Goal: Book appointment/travel/reservation

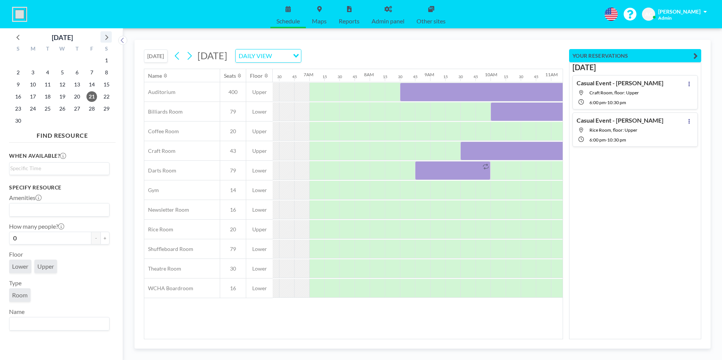
scroll to position [0, 468]
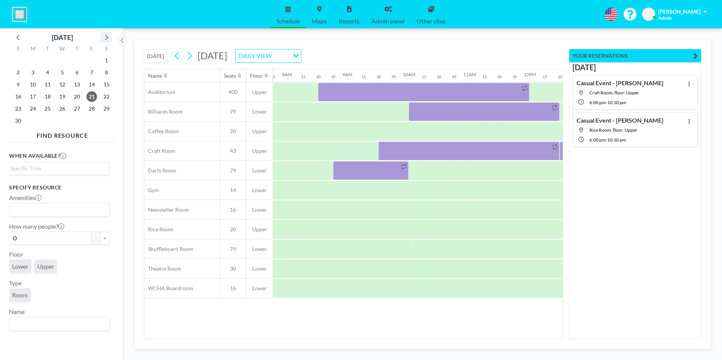
click at [108, 39] on icon at bounding box center [106, 37] width 10 height 10
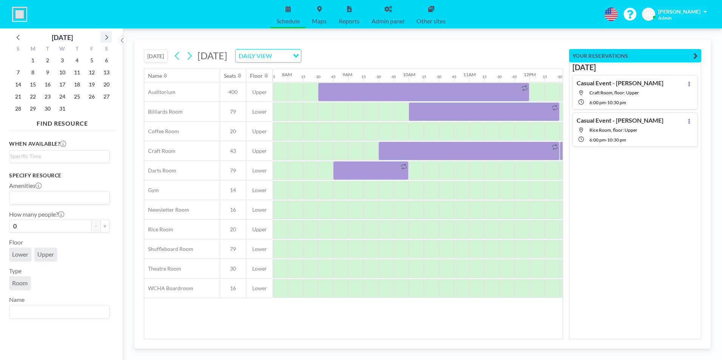
click at [108, 38] on icon at bounding box center [106, 37] width 3 height 5
click at [105, 83] on span "17" at bounding box center [106, 84] width 11 height 11
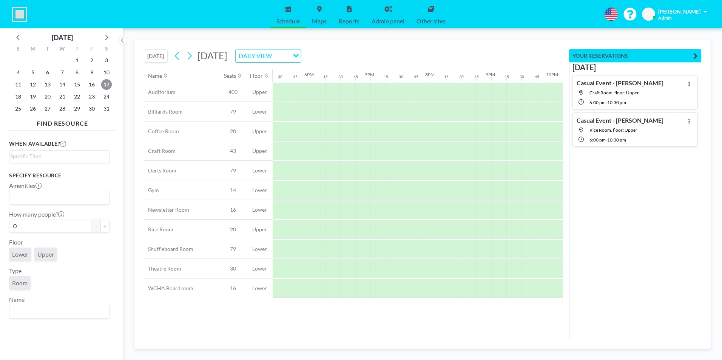
scroll to position [0, 1060]
click at [160, 56] on button "[DATE]" at bounding box center [156, 55] width 24 height 13
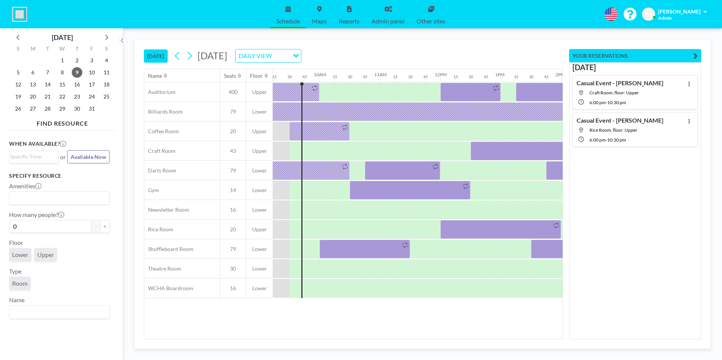
scroll to position [0, 559]
click at [191, 56] on icon at bounding box center [189, 55] width 7 height 11
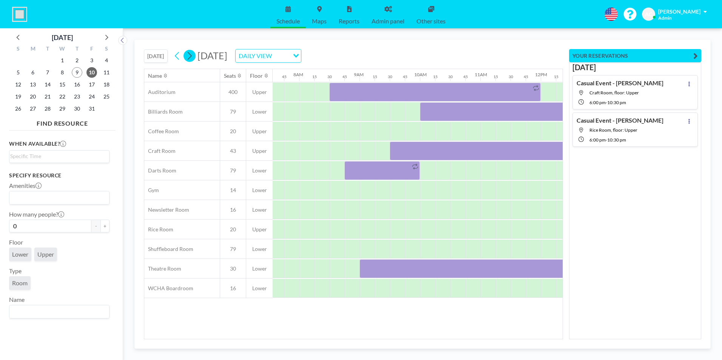
scroll to position [0, 0]
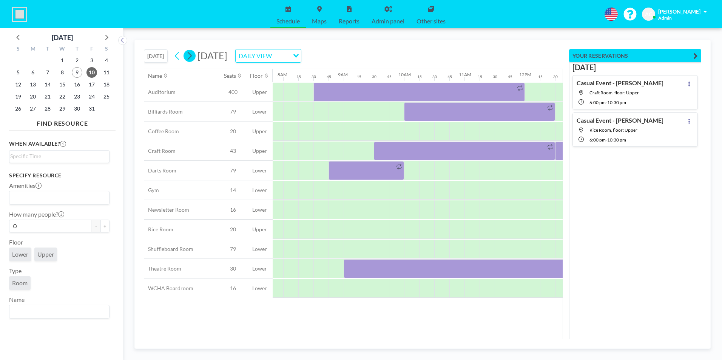
click at [191, 56] on icon at bounding box center [189, 55] width 7 height 11
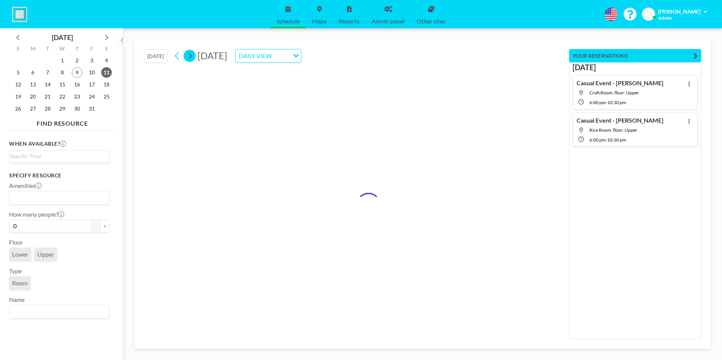
click at [191, 56] on icon at bounding box center [189, 55] width 7 height 11
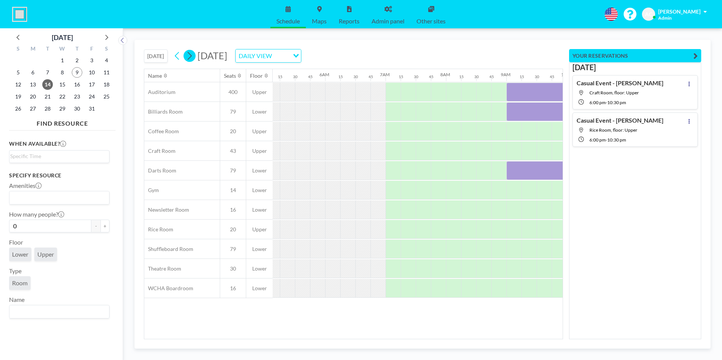
click at [191, 56] on icon at bounding box center [189, 55] width 7 height 11
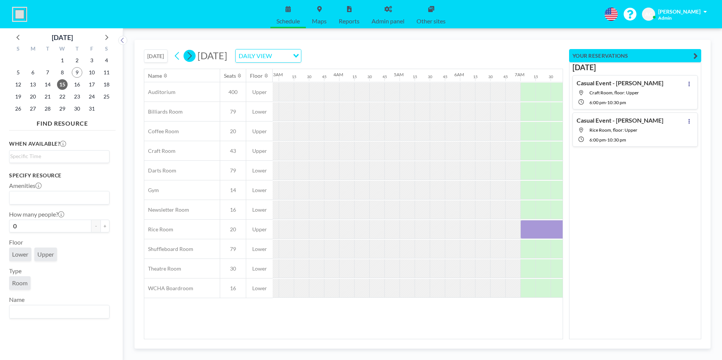
scroll to position [0, 428]
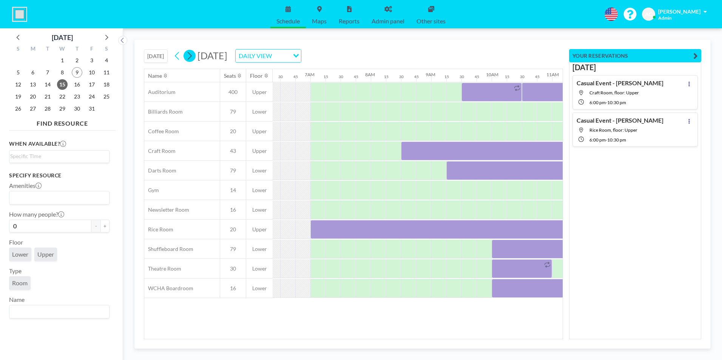
click at [191, 56] on icon at bounding box center [189, 55] width 7 height 11
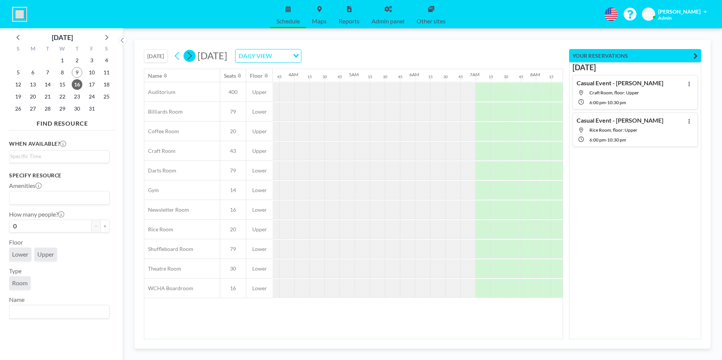
scroll to position [0, 455]
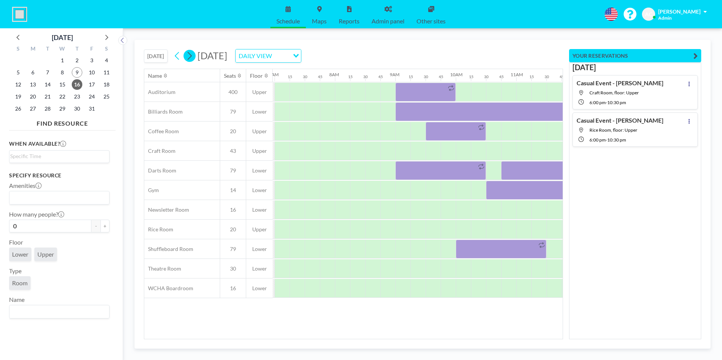
click at [191, 56] on icon at bounding box center [189, 55] width 7 height 11
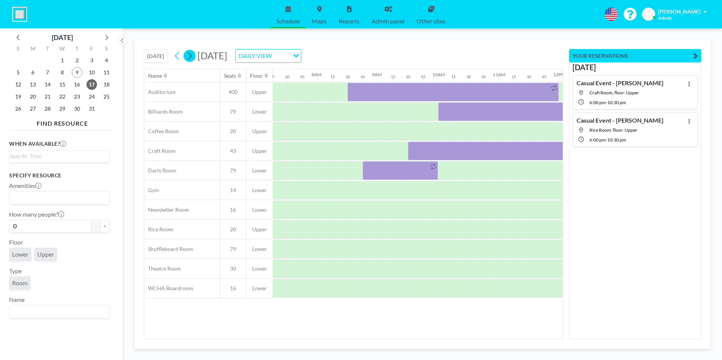
scroll to position [0, 468]
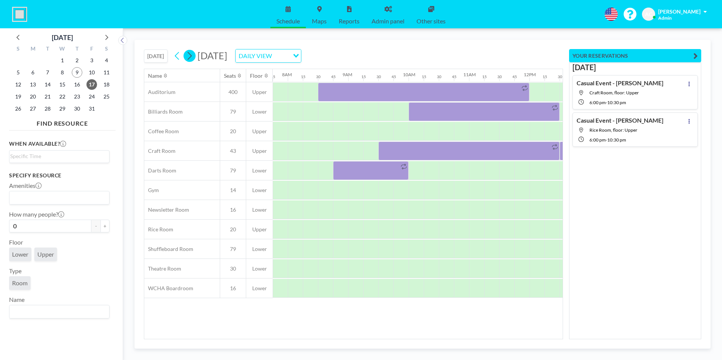
click at [191, 56] on icon at bounding box center [189, 55] width 7 height 11
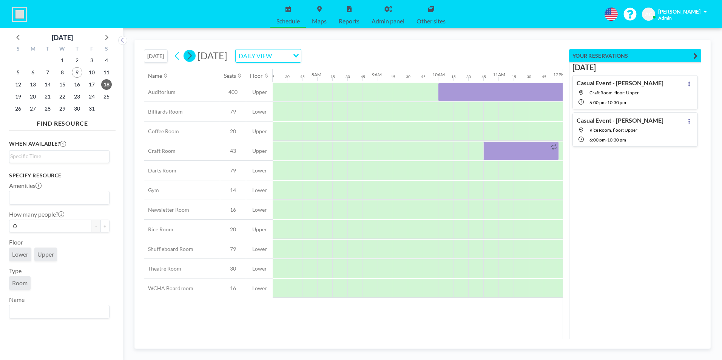
click at [191, 56] on icon at bounding box center [189, 55] width 7 height 11
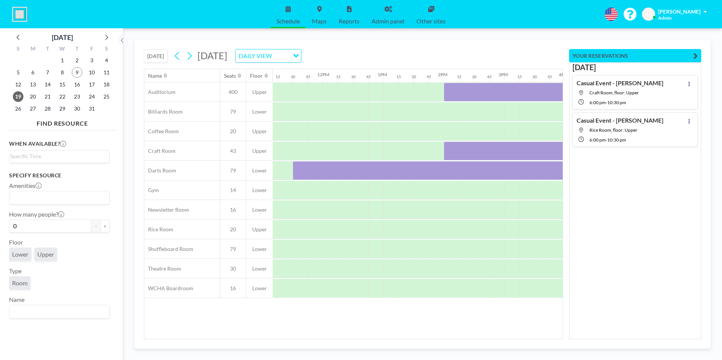
scroll to position [0, 671]
click at [466, 146] on div at bounding box center [538, 151] width 181 height 19
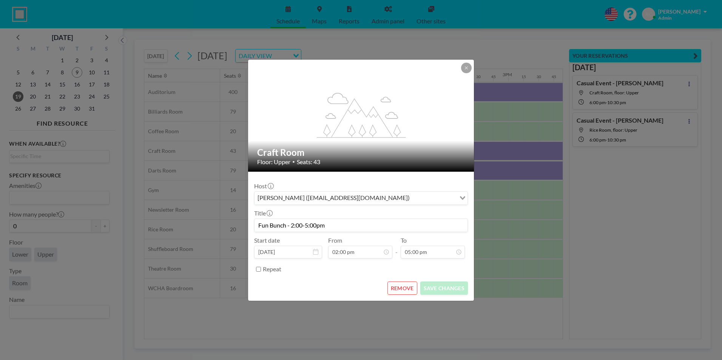
click at [291, 225] on input "Fun Bunch - 2:00-5:00pm" at bounding box center [361, 225] width 213 height 13
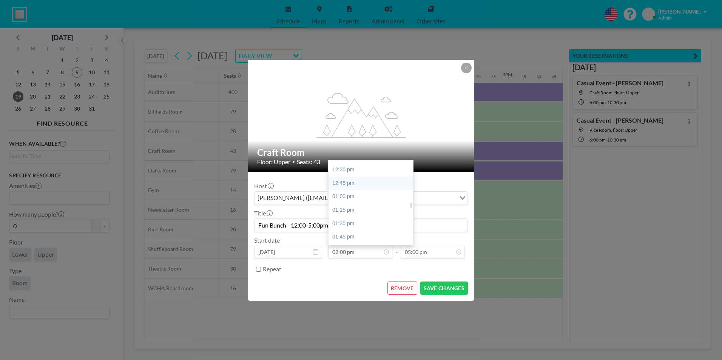
scroll to position [639, 0]
type input "Fun Bunch - 12:00-5:00pm"
click at [363, 171] on div "12:00 pm" at bounding box center [373, 173] width 88 height 14
type input "12:00 pm"
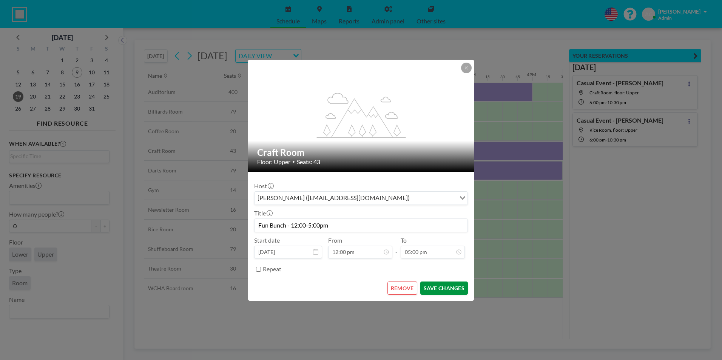
scroll to position [0, 710]
click at [446, 289] on button "SAVE CHANGES" at bounding box center [444, 288] width 48 height 13
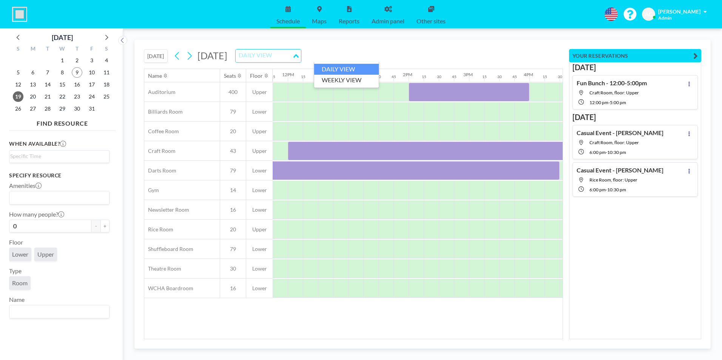
click at [292, 54] on input "Search for option" at bounding box center [263, 56] width 55 height 10
click at [352, 77] on li "WEEKLY VIEW" at bounding box center [346, 80] width 65 height 11
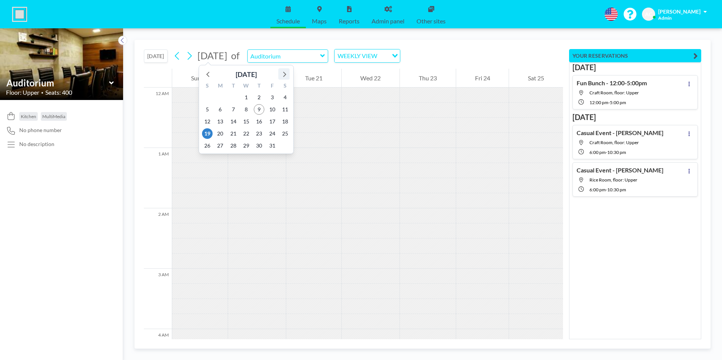
click at [284, 75] on icon at bounding box center [284, 74] width 10 height 10
click at [284, 122] on span "17" at bounding box center [285, 121] width 11 height 11
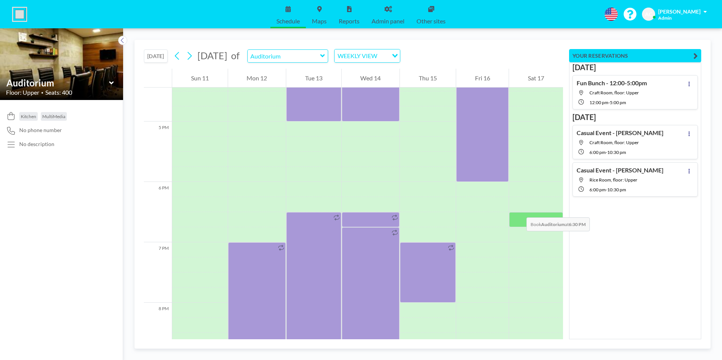
scroll to position [1020, 0]
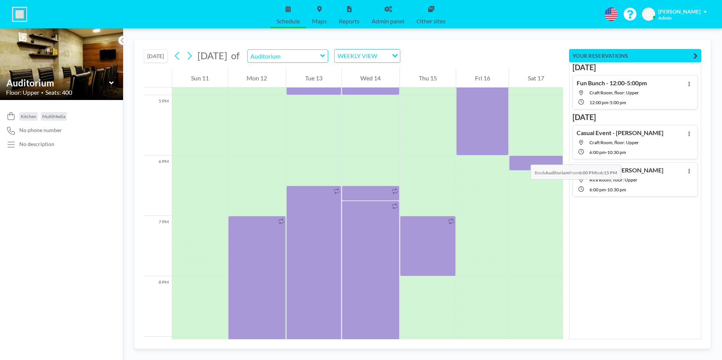
click at [523, 157] on div at bounding box center [536, 163] width 54 height 15
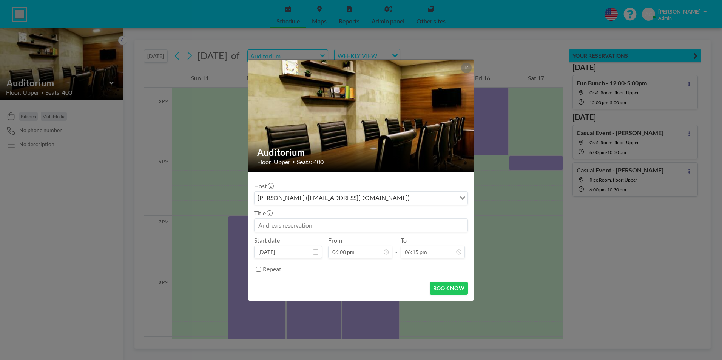
click at [310, 225] on input at bounding box center [361, 225] width 213 height 13
type input "Free DJ Dance"
click at [426, 252] on input "06:15 pm" at bounding box center [433, 252] width 64 height 13
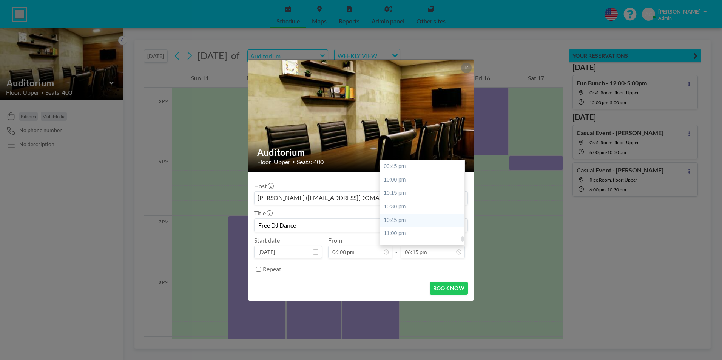
scroll to position [1219, 0]
click at [420, 224] on div "11:45 pm" at bounding box center [424, 225] width 88 height 14
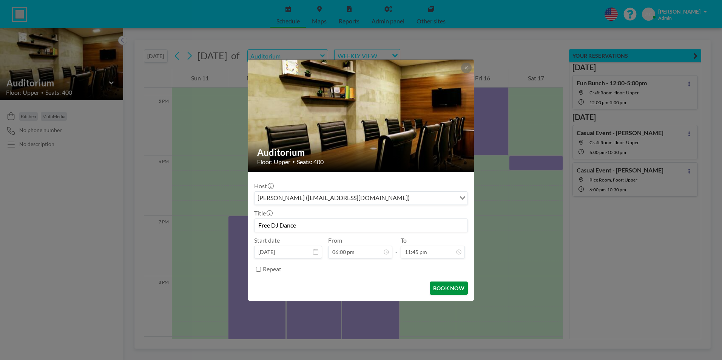
click at [448, 289] on button "BOOK NOW" at bounding box center [449, 288] width 38 height 13
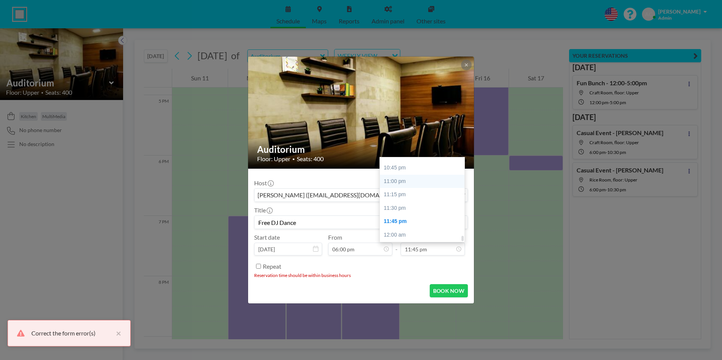
click at [422, 182] on div "11:00 pm" at bounding box center [424, 182] width 88 height 14
type input "11:00 pm"
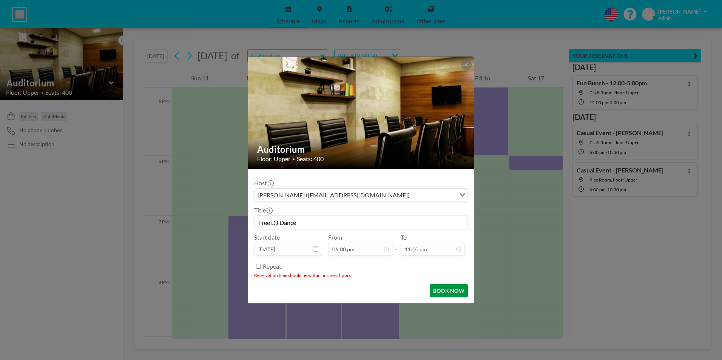
click at [452, 290] on button "BOOK NOW" at bounding box center [449, 290] width 38 height 13
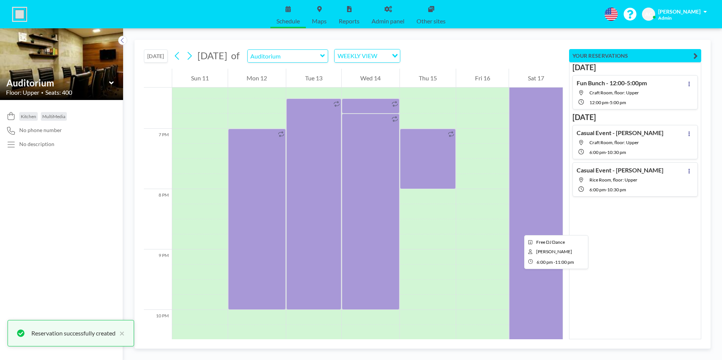
scroll to position [1202, 0]
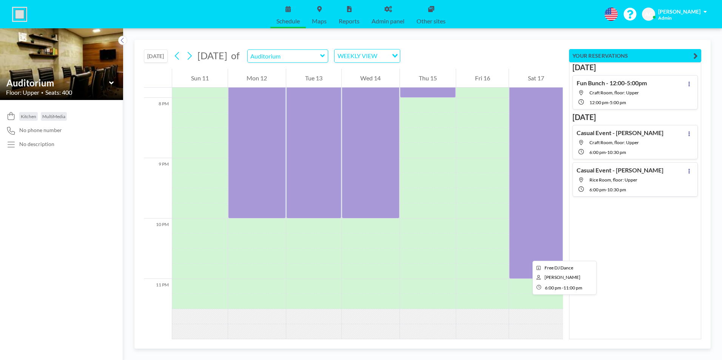
click at [526, 254] on div at bounding box center [536, 128] width 54 height 302
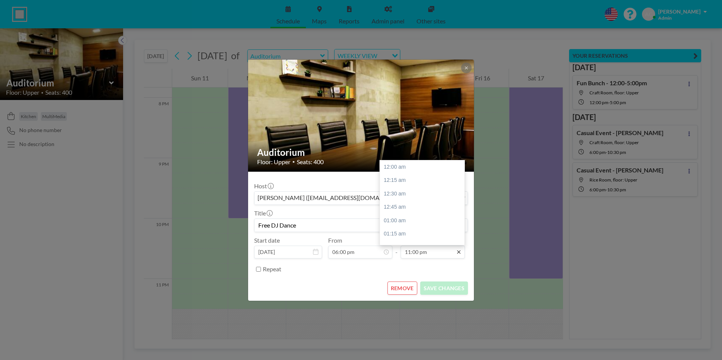
scroll to position [1219, 0]
click at [415, 213] on div "11:30 pm" at bounding box center [424, 211] width 88 height 14
type input "11:30 pm"
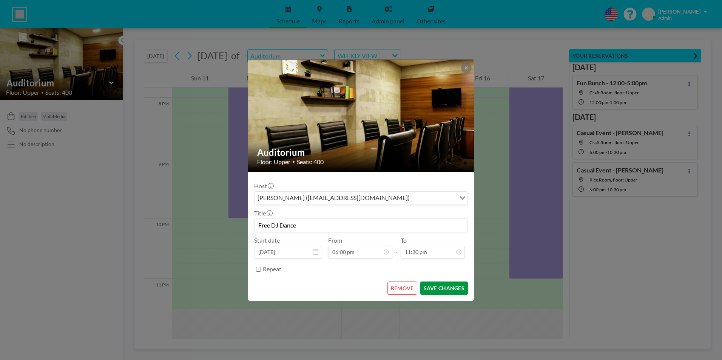
click at [438, 288] on button "SAVE CHANGES" at bounding box center [444, 288] width 48 height 13
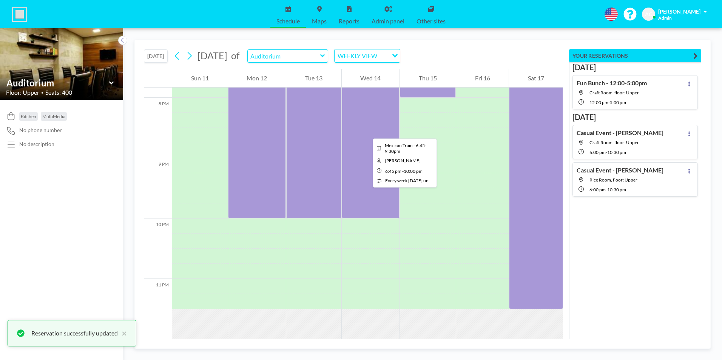
scroll to position [1013, 0]
